Goal: Navigation & Orientation: Find specific page/section

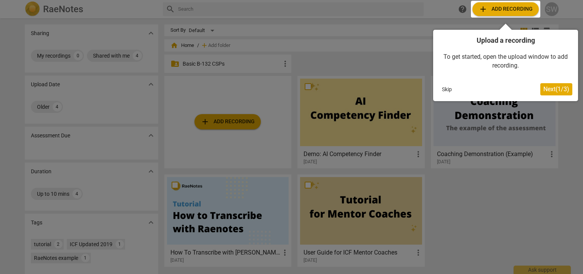
click at [562, 92] on span "Next ( 1 / 3 )" at bounding box center [556, 88] width 26 height 7
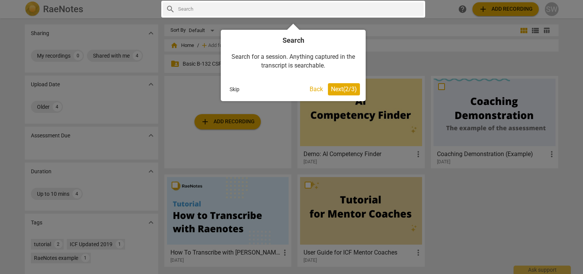
click at [349, 88] on span "Next ( 2 / 3 )" at bounding box center [344, 88] width 26 height 7
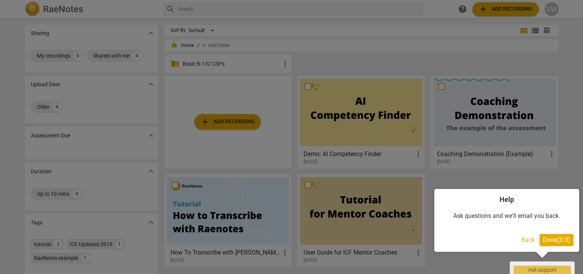
click at [558, 241] on span "Done ( 3 / 3 )" at bounding box center [557, 239] width 28 height 7
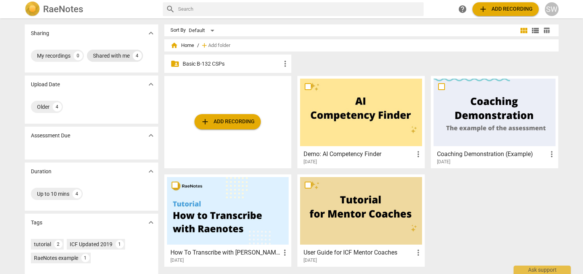
click at [109, 55] on div "Shared with me" at bounding box center [111, 56] width 37 height 8
click at [81, 55] on div "4" at bounding box center [81, 55] width 9 height 9
click at [114, 51] on div "Shared with me 4" at bounding box center [115, 56] width 56 height 12
click at [216, 67] on p "Basic B-132 CSPs" at bounding box center [232, 64] width 98 height 8
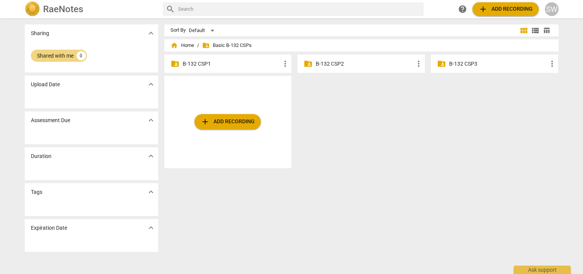
click at [230, 68] on div "folder_shared B-132 CSP1 more_vert" at bounding box center [227, 64] width 127 height 18
click at [197, 67] on p "B-132 CSP1" at bounding box center [232, 64] width 98 height 8
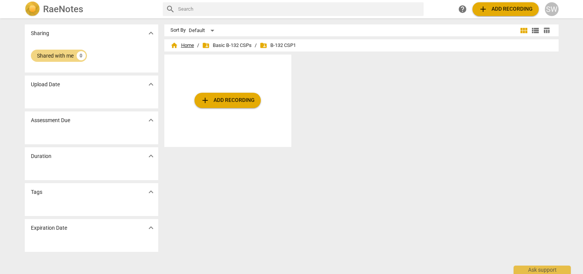
click at [185, 45] on span "home Home" at bounding box center [182, 46] width 24 height 8
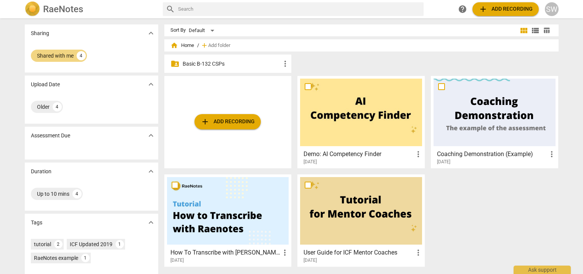
click at [182, 45] on span "home Home" at bounding box center [182, 46] width 24 height 8
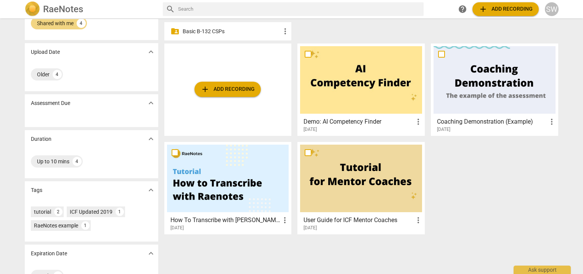
scroll to position [54, 0]
